Goal: Task Accomplishment & Management: Use online tool/utility

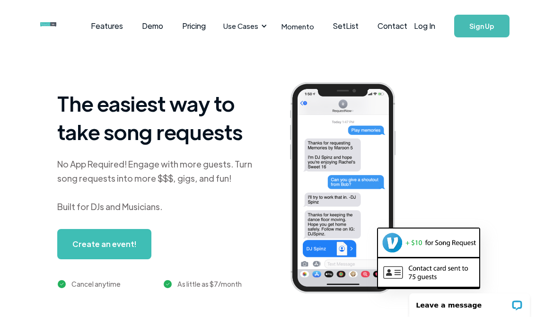
click at [422, 23] on link "Log In" at bounding box center [424, 25] width 40 height 33
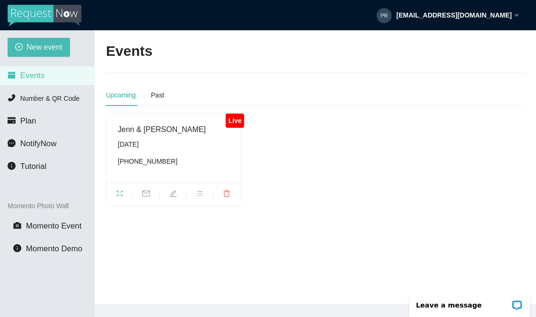
click at [123, 190] on span "fullscreen" at bounding box center [119, 195] width 26 height 10
